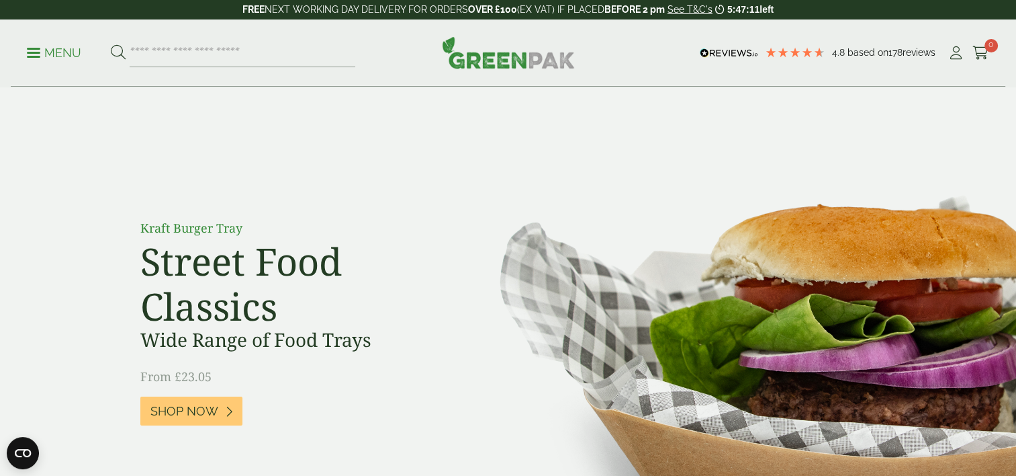
click at [37, 56] on link "Menu" at bounding box center [54, 51] width 54 height 13
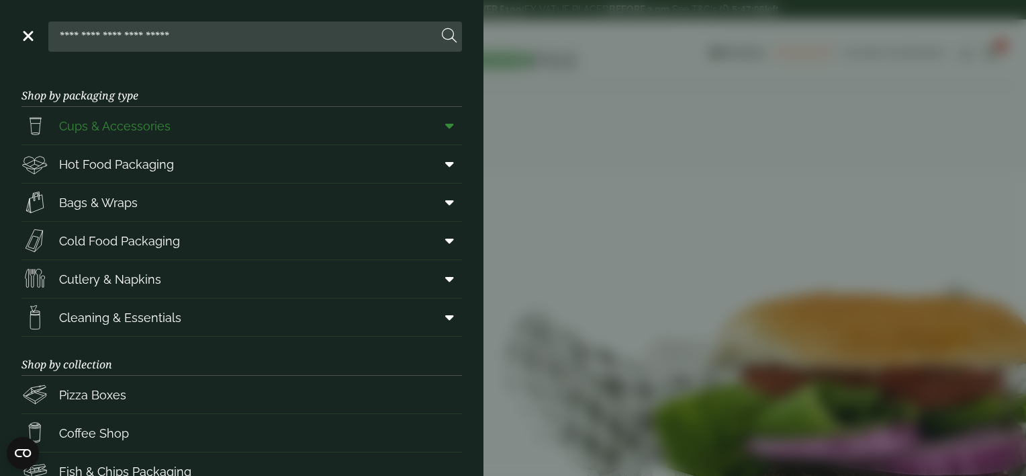
click at [114, 136] on span "Cups & Accessories" at bounding box center [95, 125] width 149 height 27
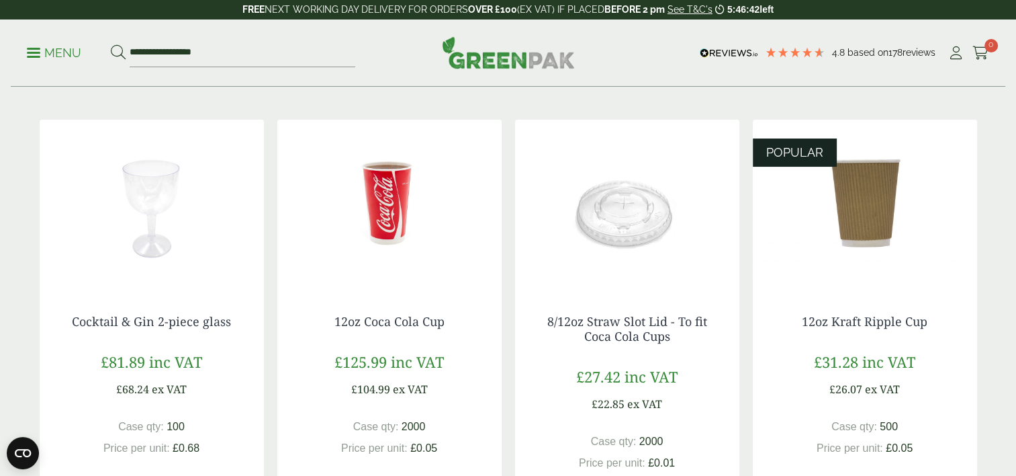
scroll to position [228, 0]
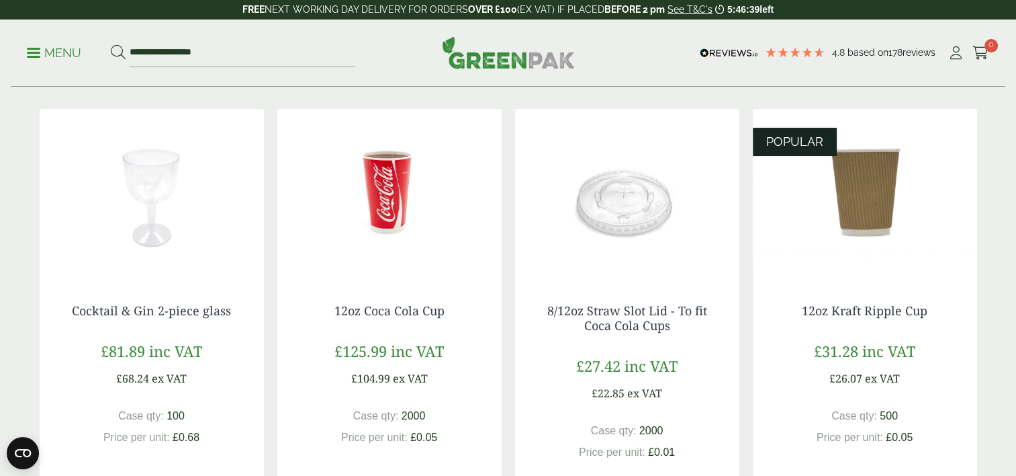
click at [846, 207] on img at bounding box center [865, 193] width 224 height 168
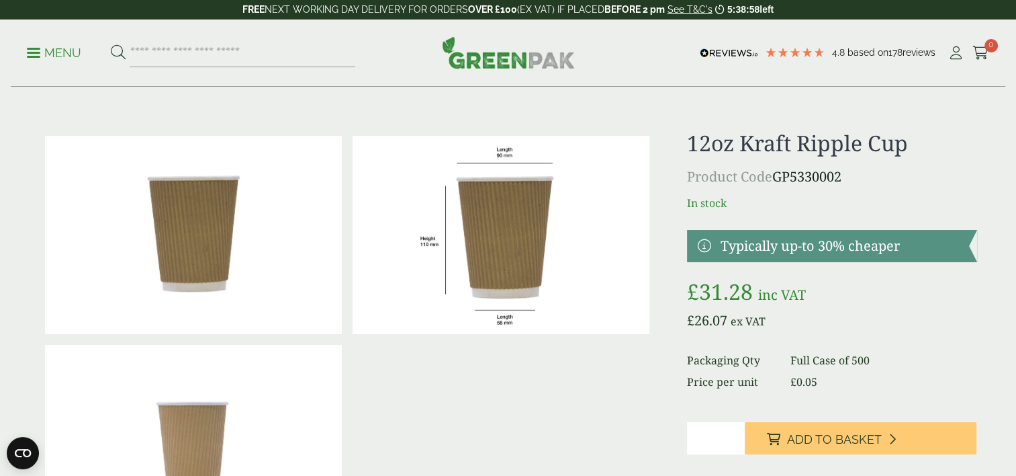
click at [47, 54] on p "Menu" at bounding box center [54, 53] width 54 height 16
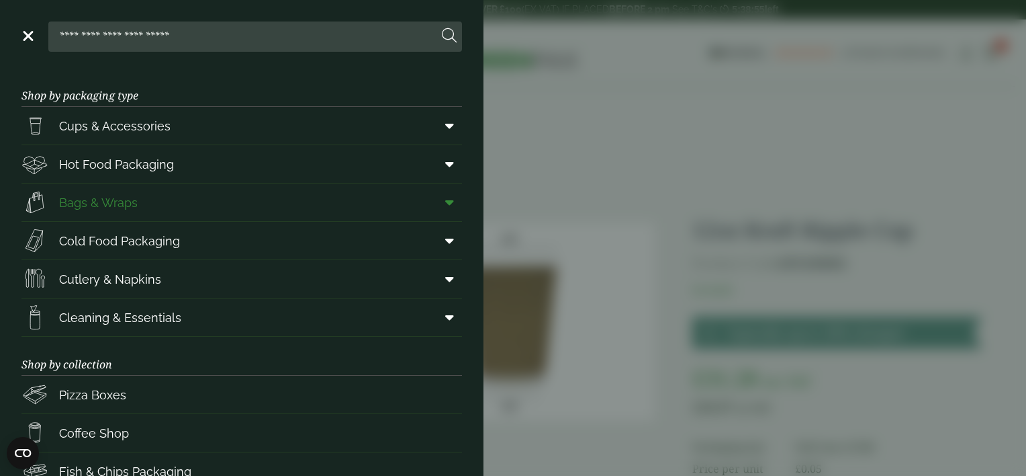
click at [105, 209] on span "Bags & Wraps" at bounding box center [98, 202] width 79 height 18
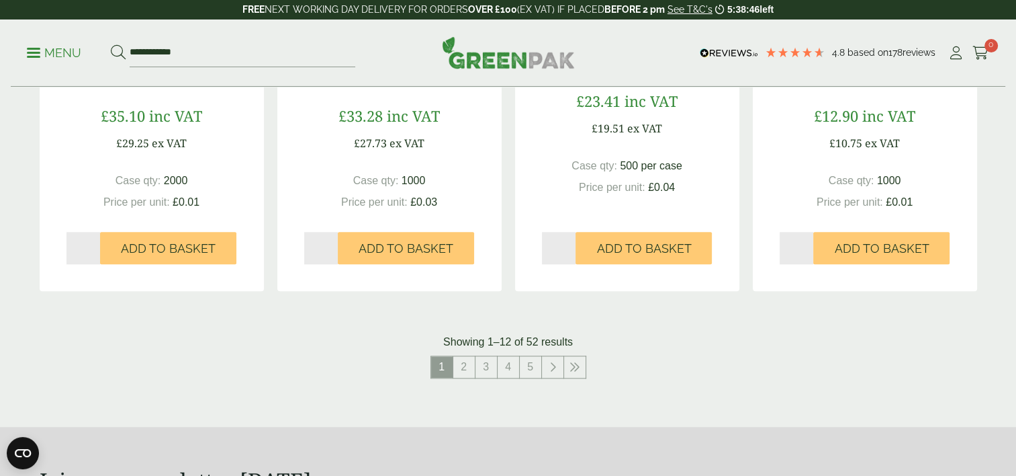
scroll to position [1365, 0]
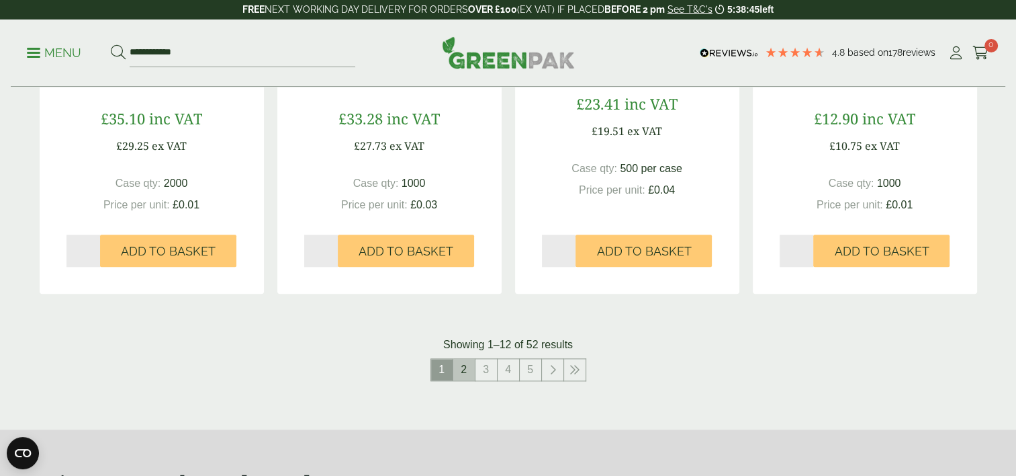
click at [466, 370] on link "2" at bounding box center [463, 369] width 21 height 21
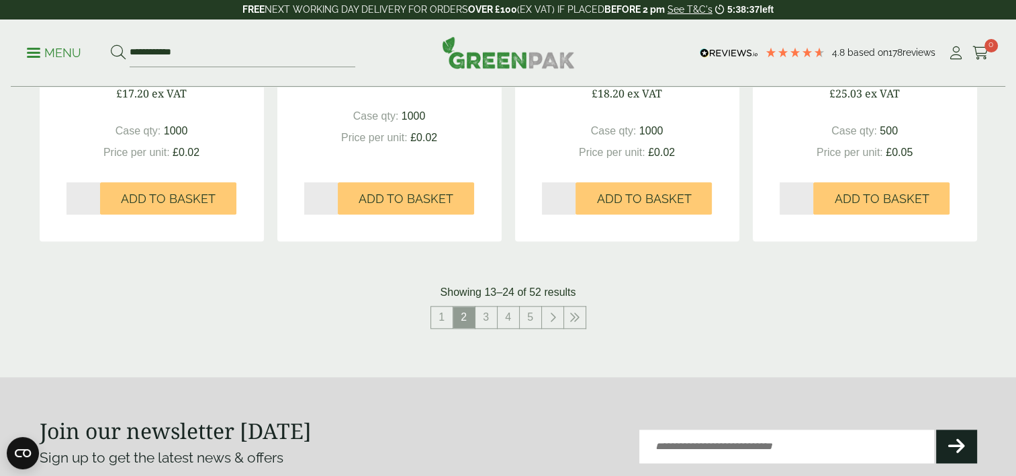
scroll to position [1448, 0]
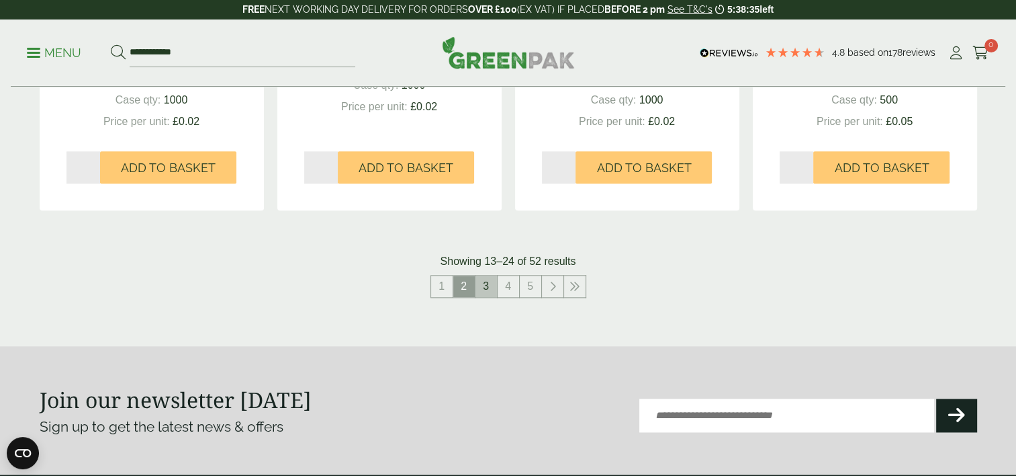
click at [488, 288] on link "3" at bounding box center [486, 285] width 21 height 21
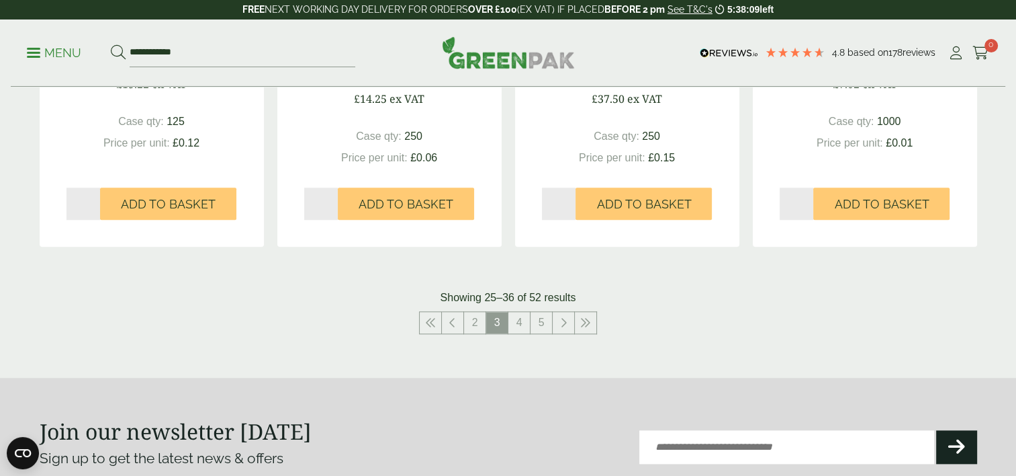
scroll to position [1437, 0]
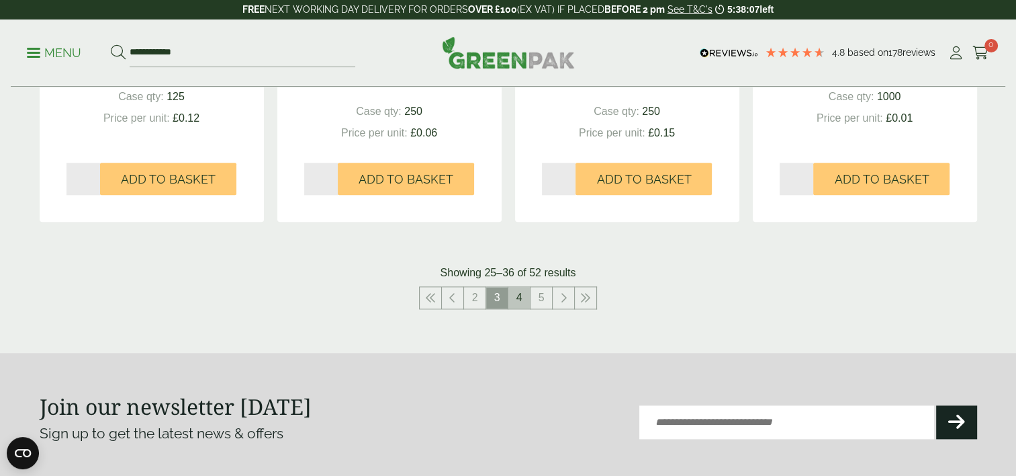
click at [518, 292] on link "4" at bounding box center [519, 297] width 21 height 21
